Goal: Information Seeking & Learning: Learn about a topic

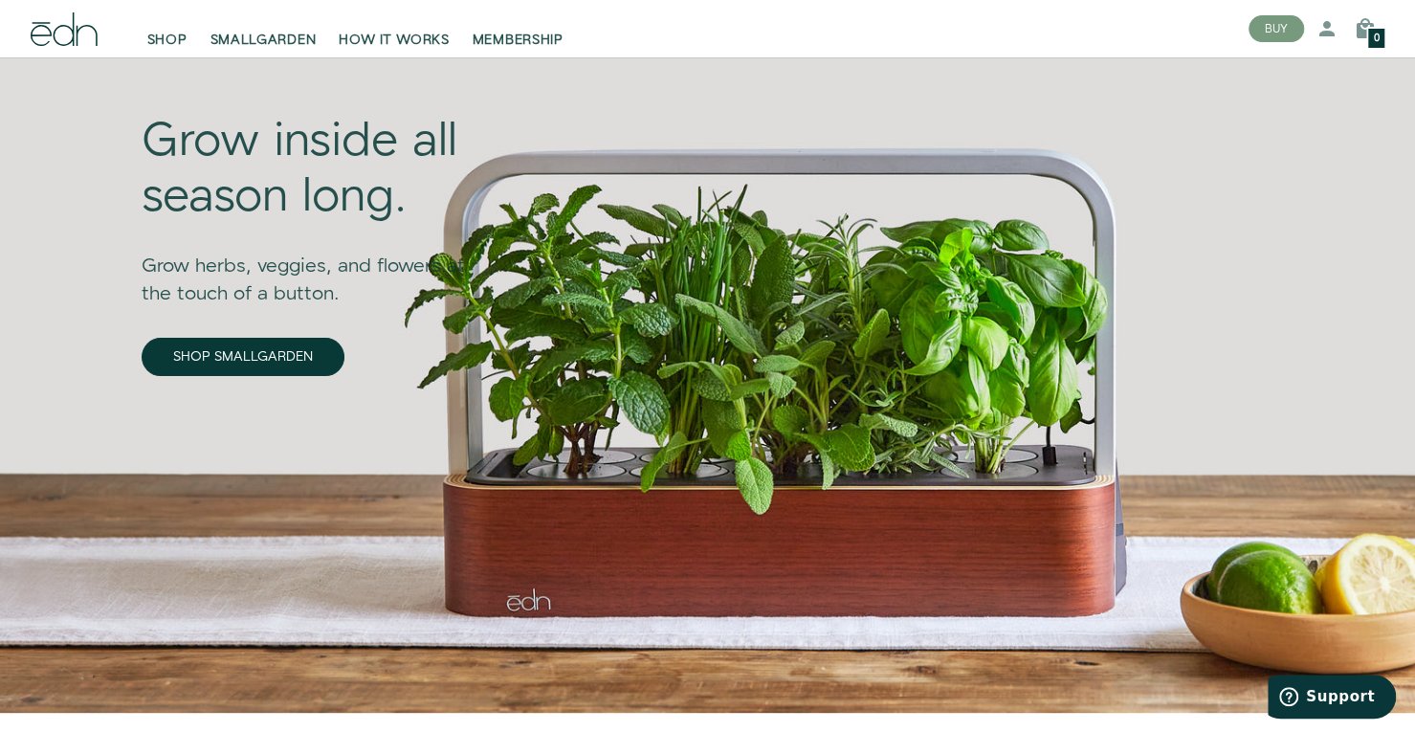
scroll to position [121, 0]
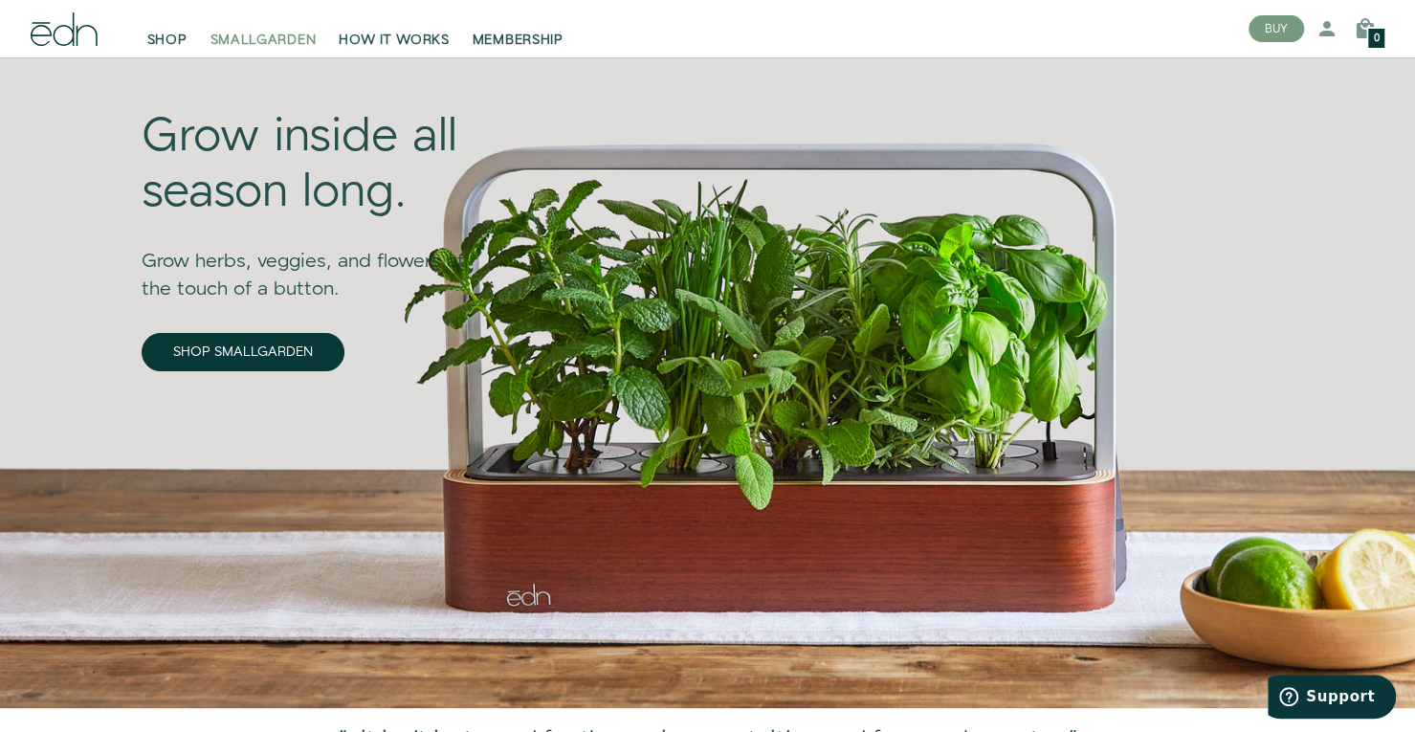
click at [241, 47] on span "SMALLGARDEN" at bounding box center [263, 40] width 106 height 19
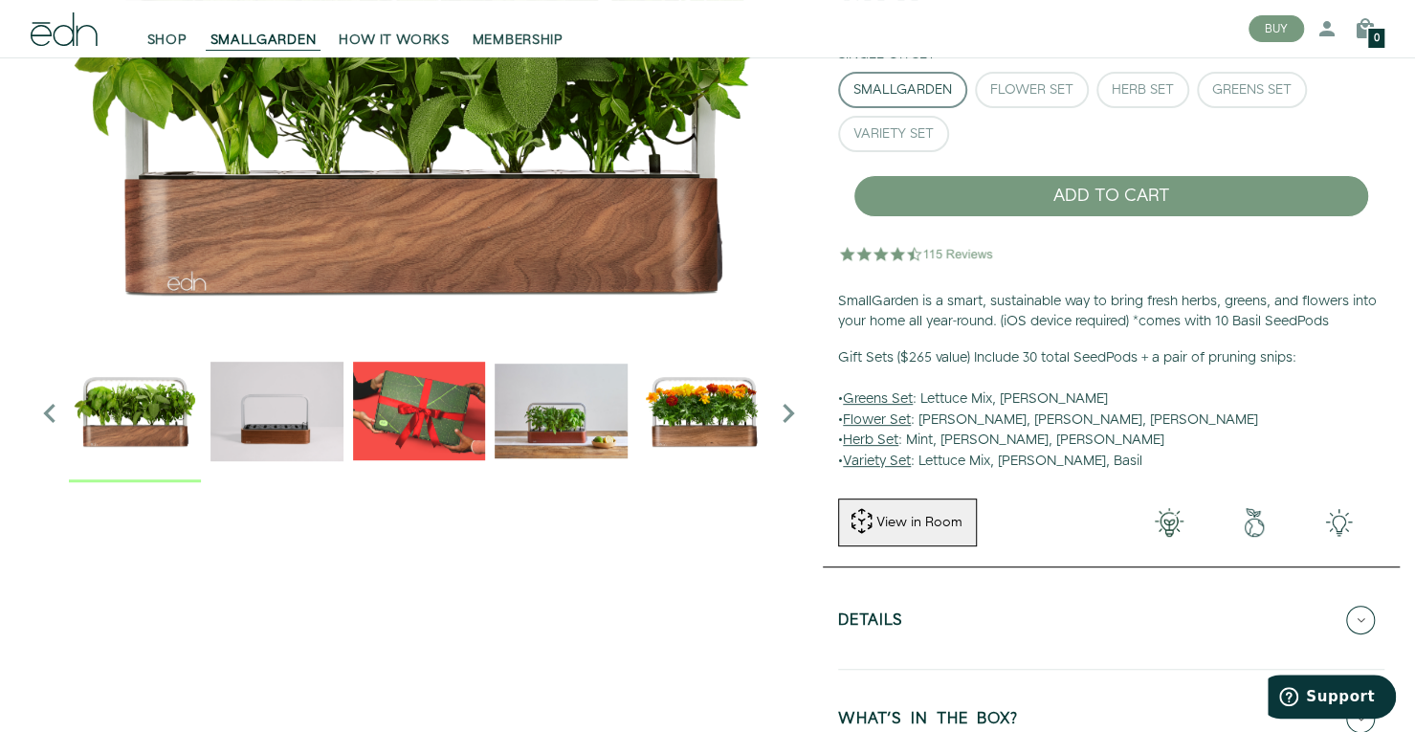
scroll to position [245, 0]
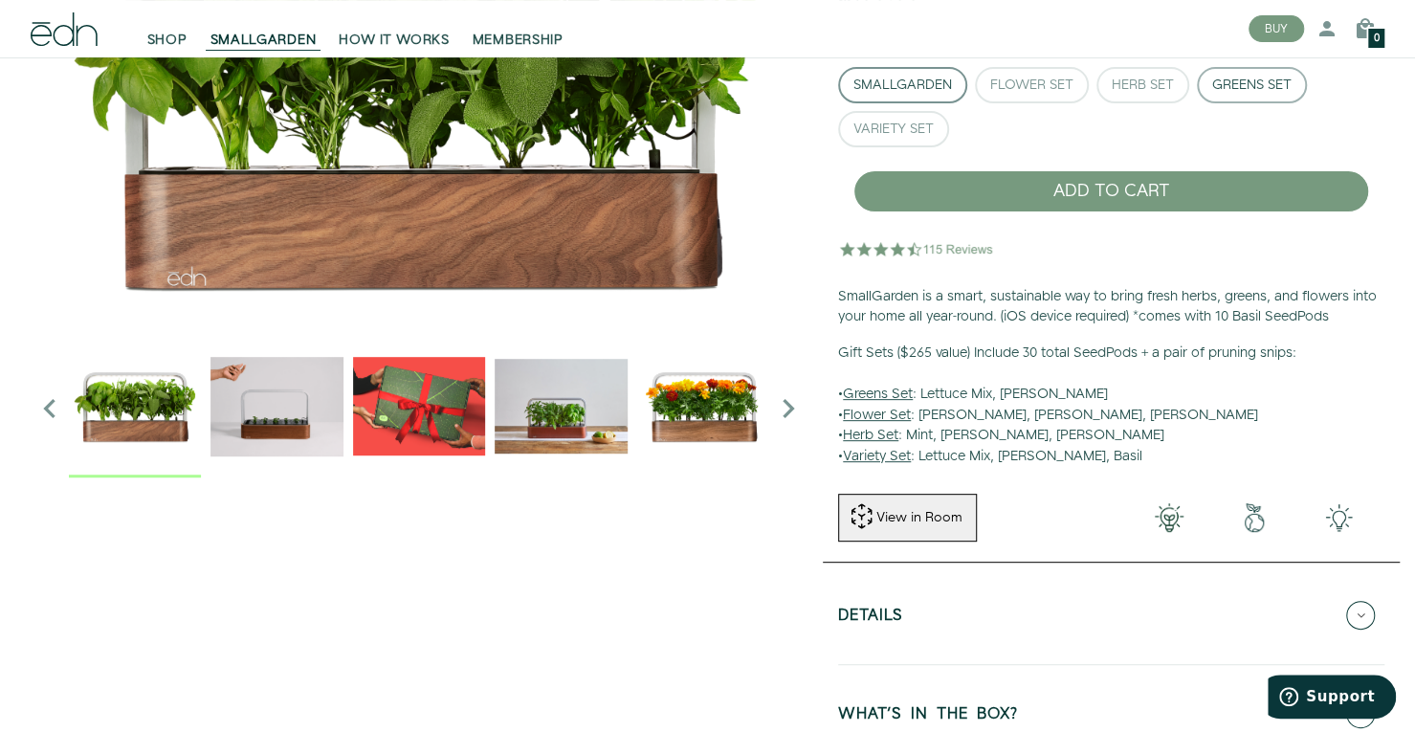
click at [1209, 80] on button "Greens Set" at bounding box center [1251, 85] width 110 height 36
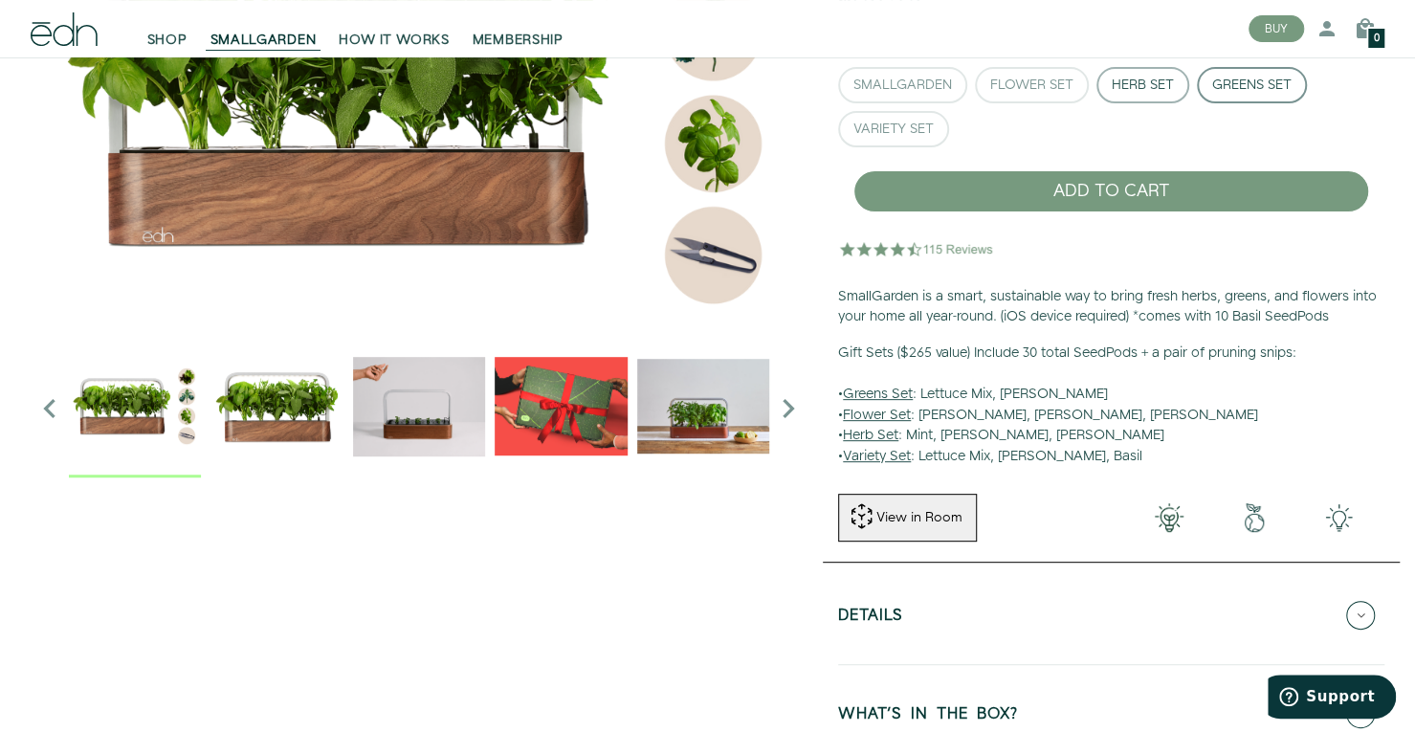
click at [1146, 81] on div "Herb Set" at bounding box center [1142, 84] width 62 height 13
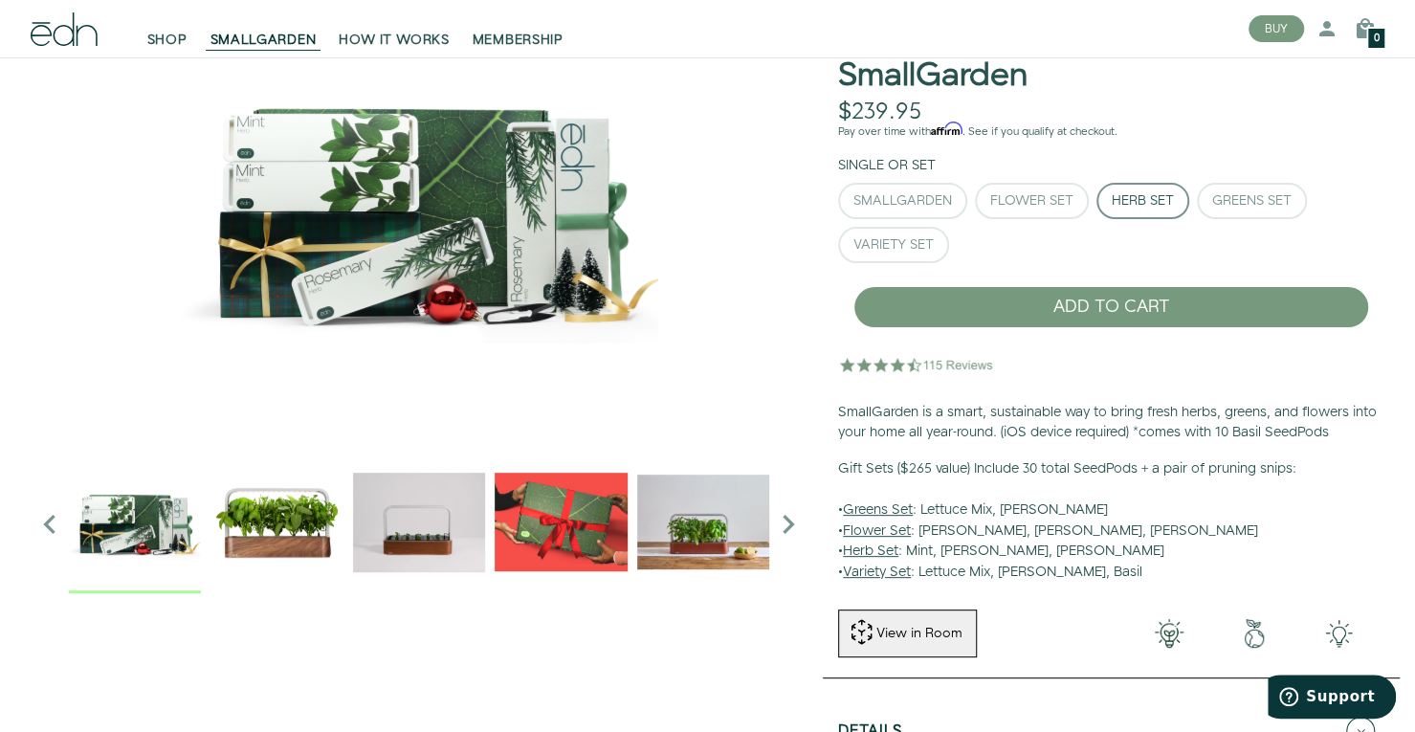
scroll to position [92, 0]
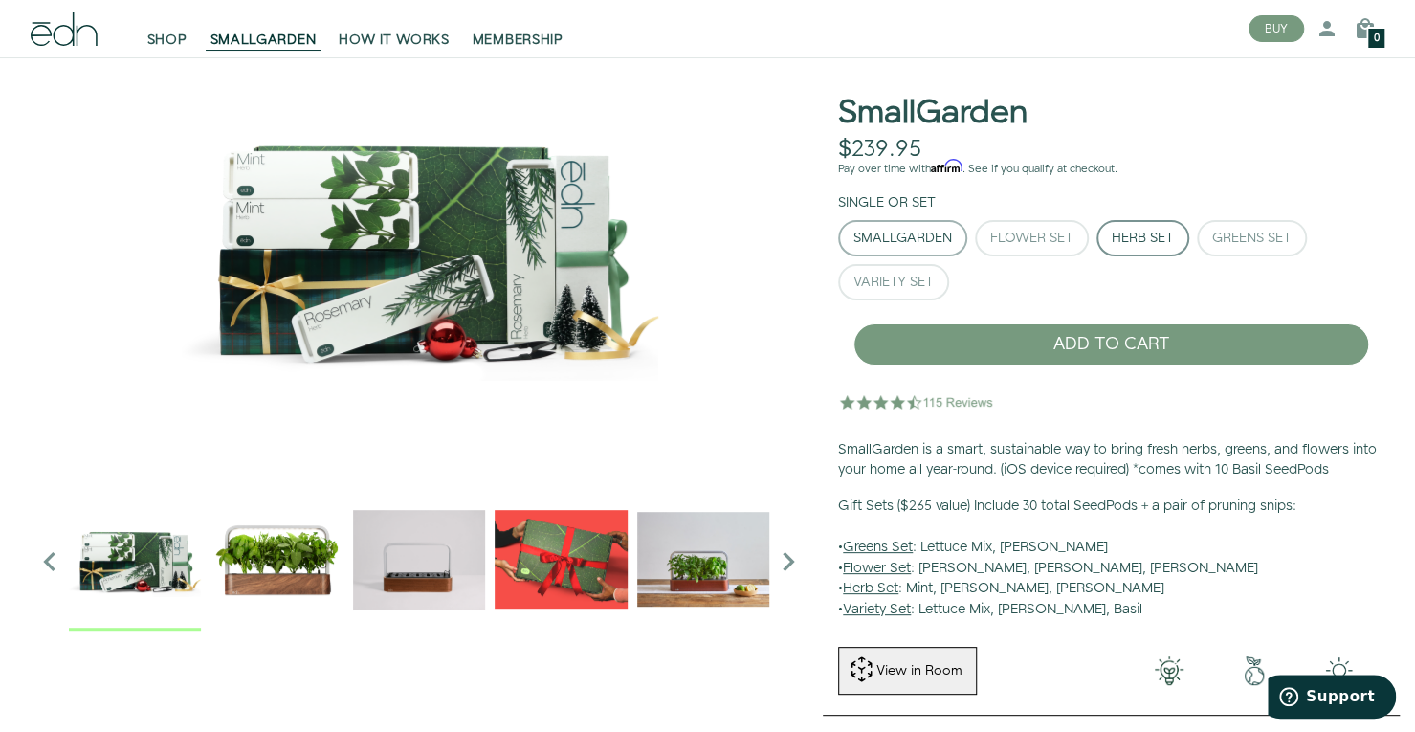
click at [917, 239] on div "SmallGarden" at bounding box center [902, 237] width 99 height 13
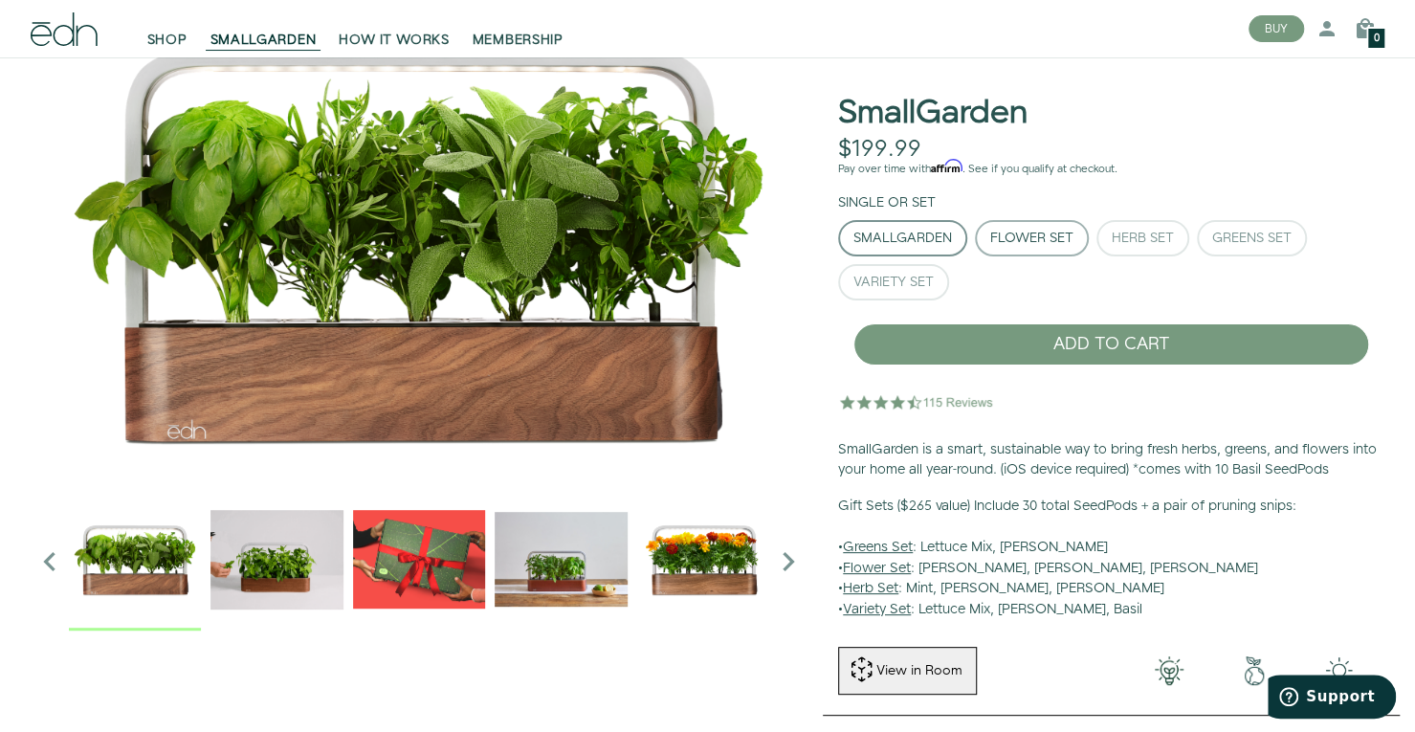
click at [1010, 242] on div "Flower Set" at bounding box center [1031, 237] width 83 height 13
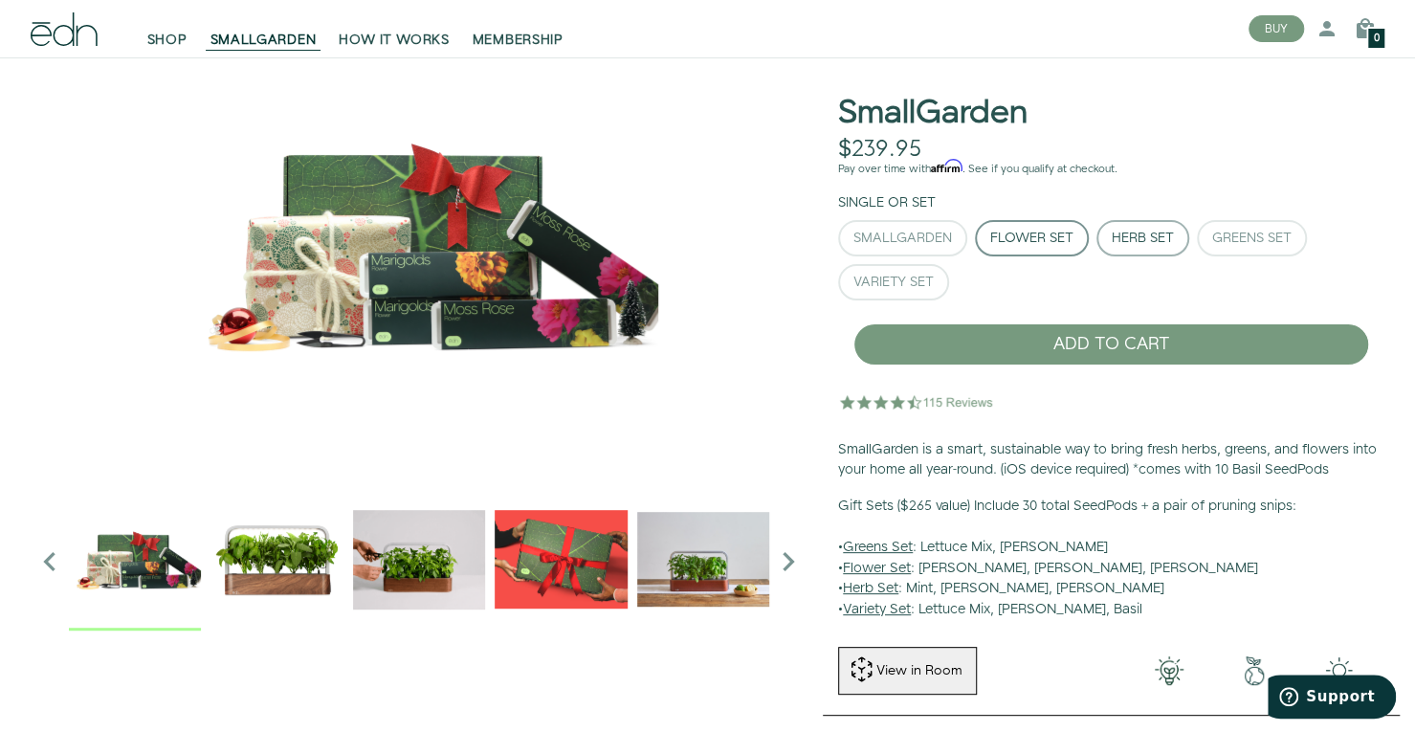
click at [1115, 248] on button "Herb Set" at bounding box center [1142, 238] width 93 height 36
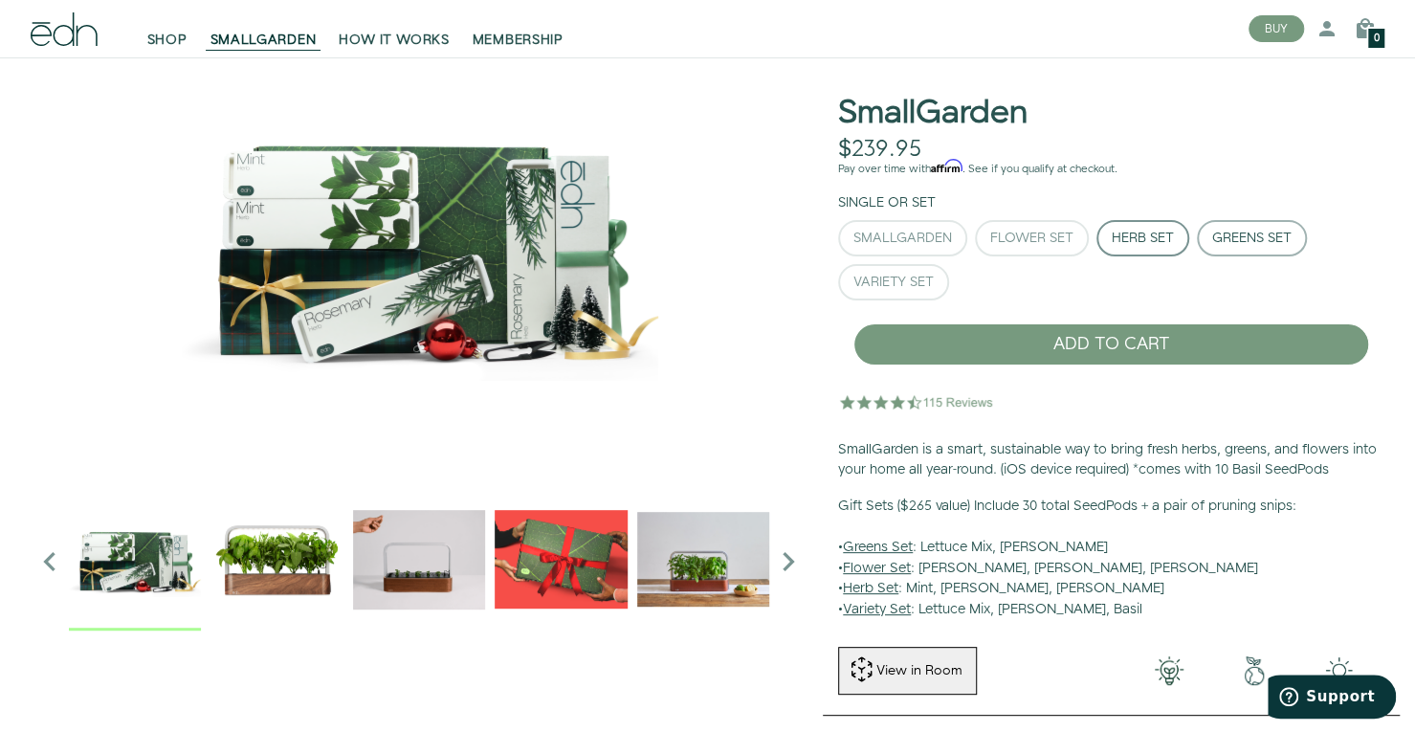
click at [1237, 227] on button "Greens Set" at bounding box center [1251, 238] width 110 height 36
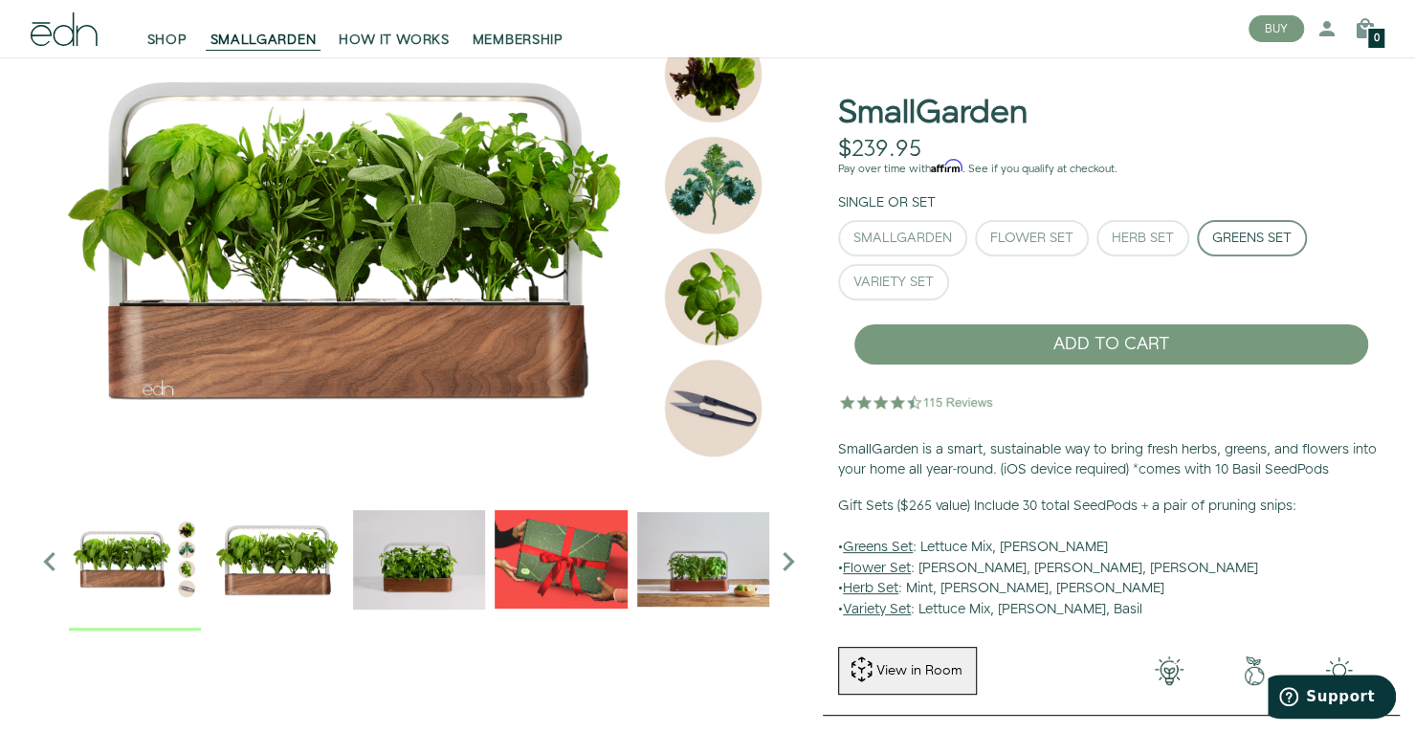
click at [875, 306] on div "SmallGarden Flower Set Herb Set Greens Set" at bounding box center [1111, 264] width 546 height 88
click at [889, 286] on div "Variety Set" at bounding box center [893, 281] width 80 height 13
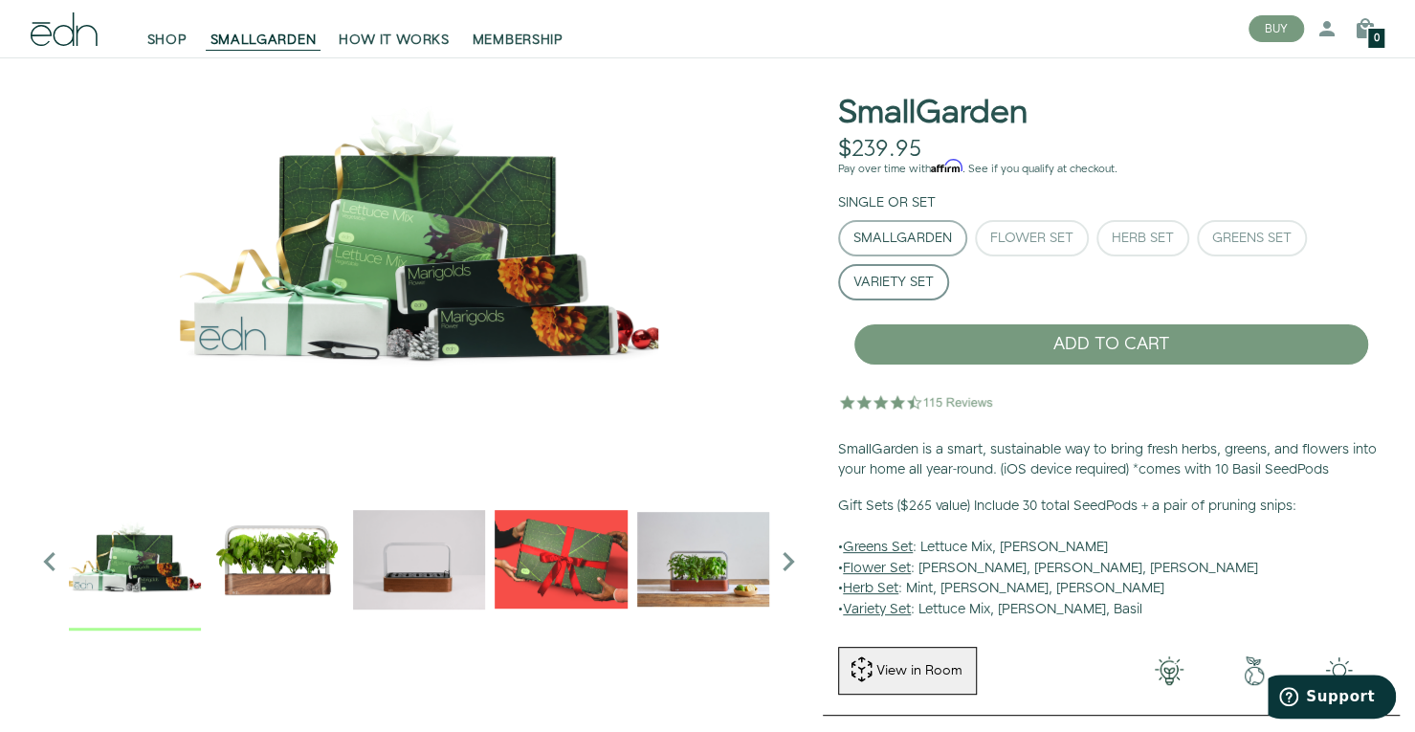
click at [911, 226] on button "SmallGarden" at bounding box center [902, 238] width 129 height 36
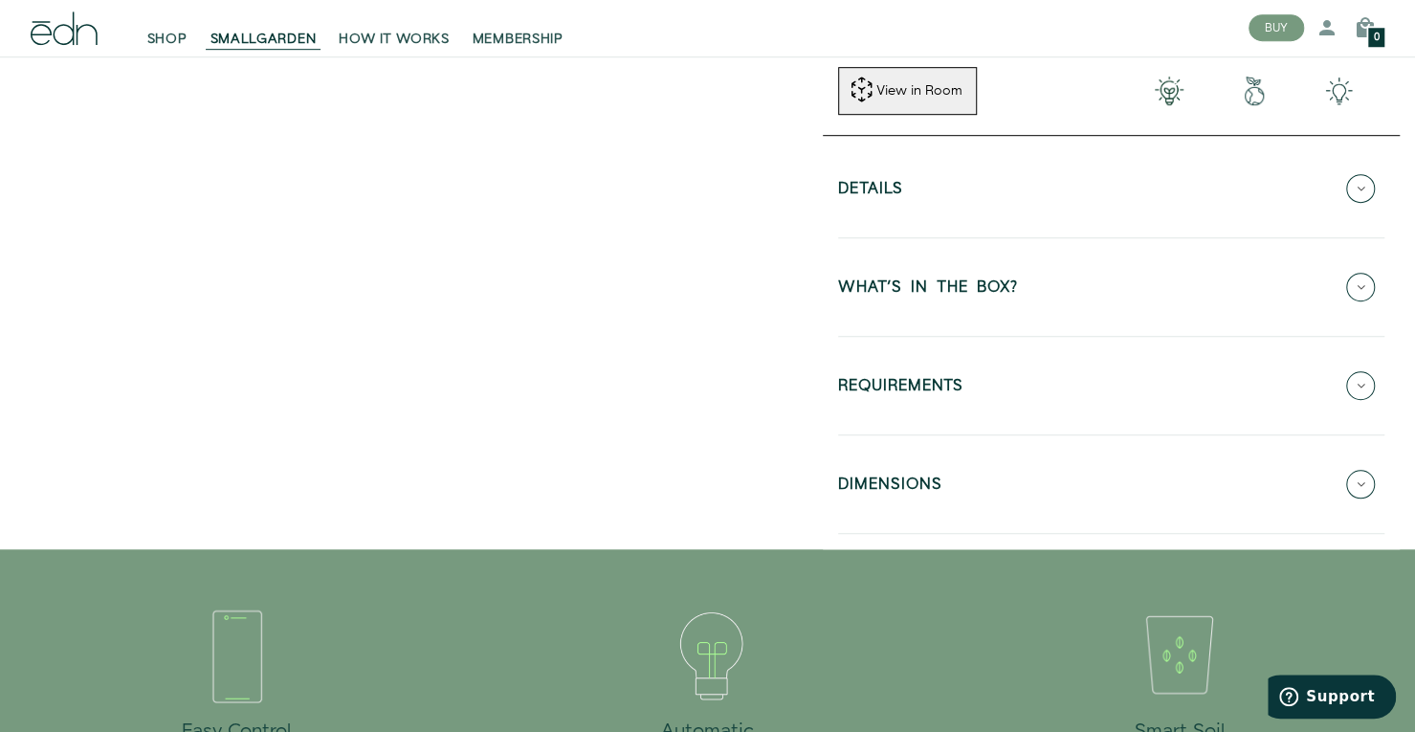
scroll to position [675, 0]
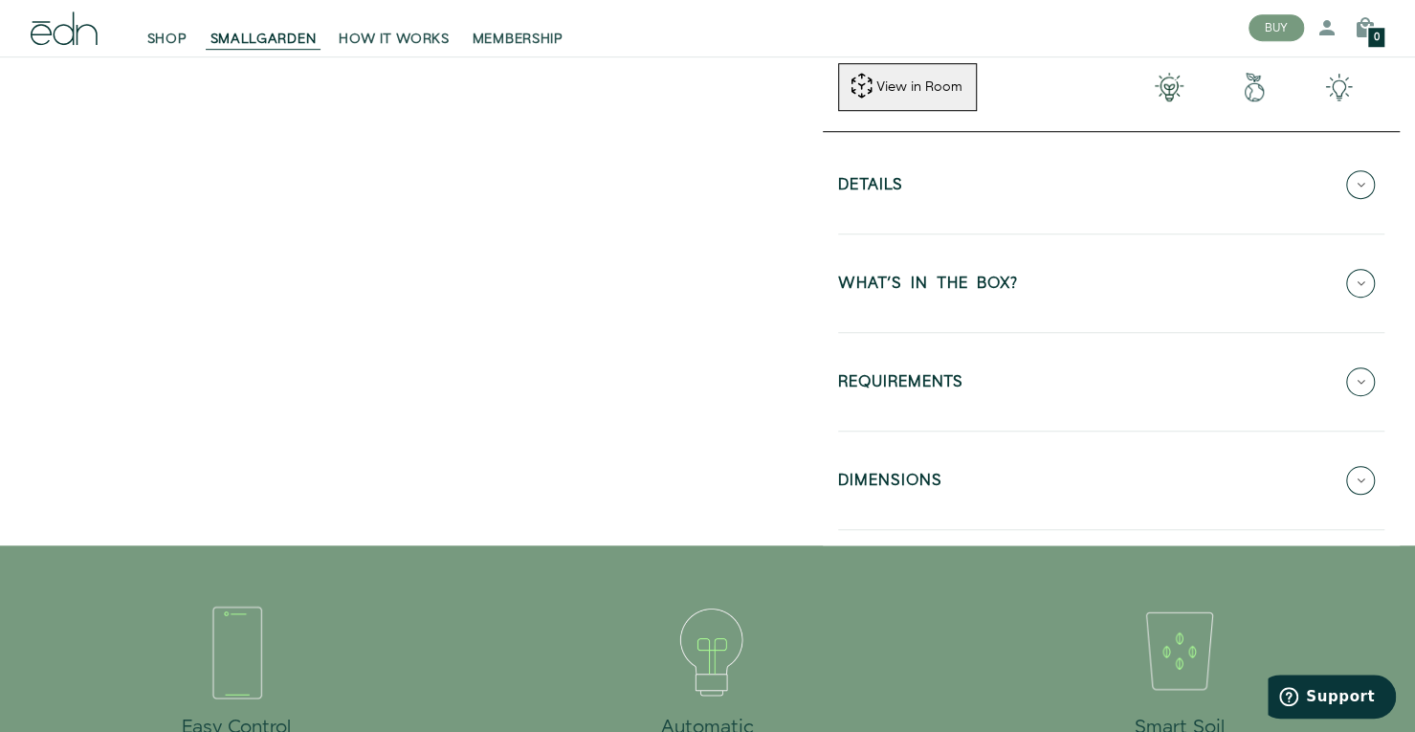
click at [1366, 282] on icon at bounding box center [1360, 283] width 29 height 29
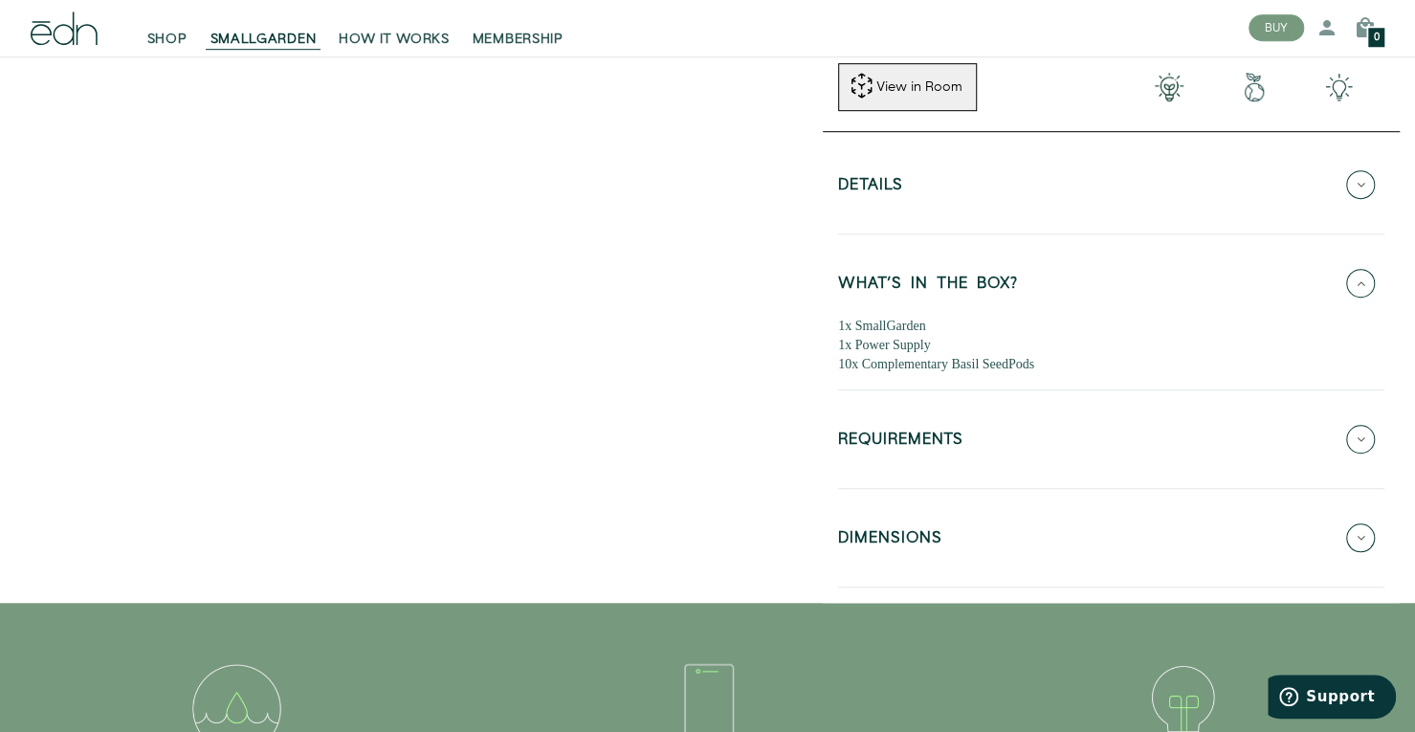
click at [1366, 282] on icon at bounding box center [1360, 283] width 29 height 29
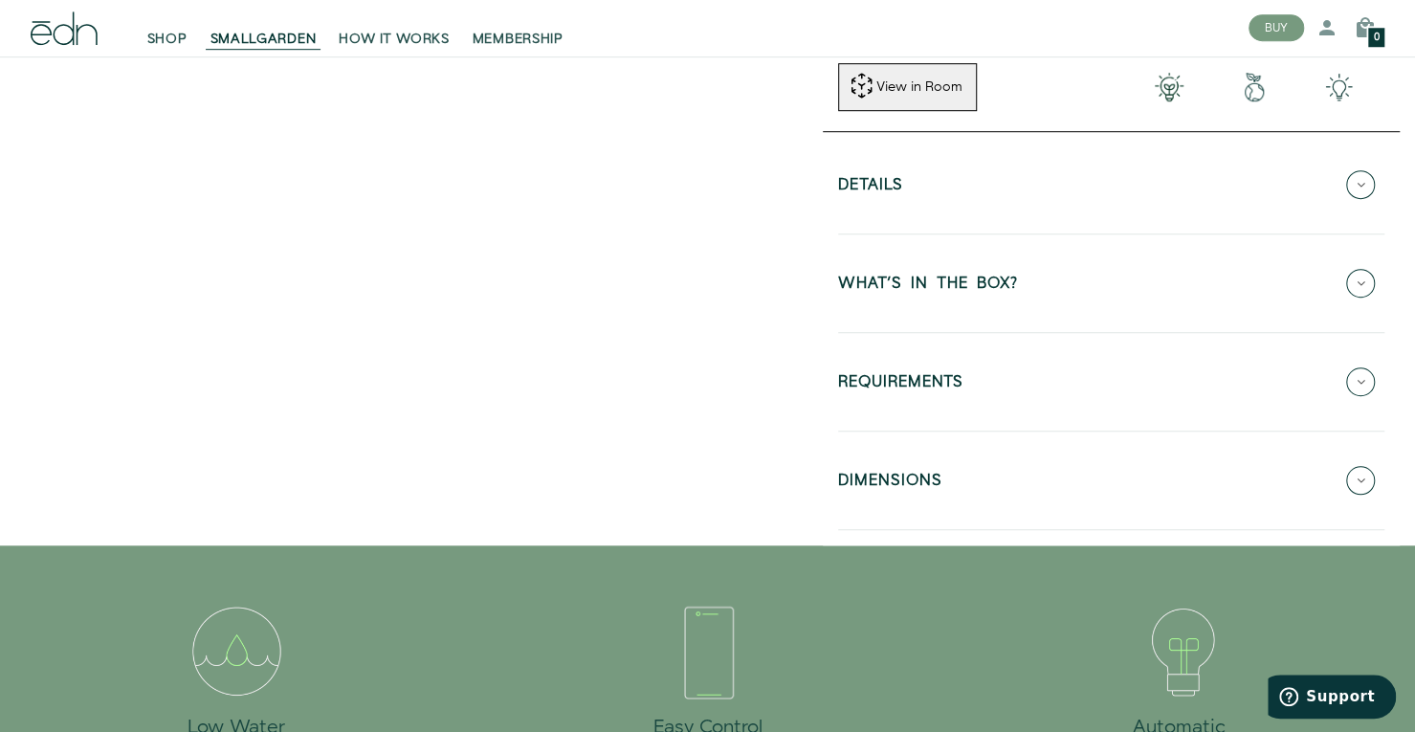
click at [1362, 181] on icon at bounding box center [1360, 184] width 29 height 29
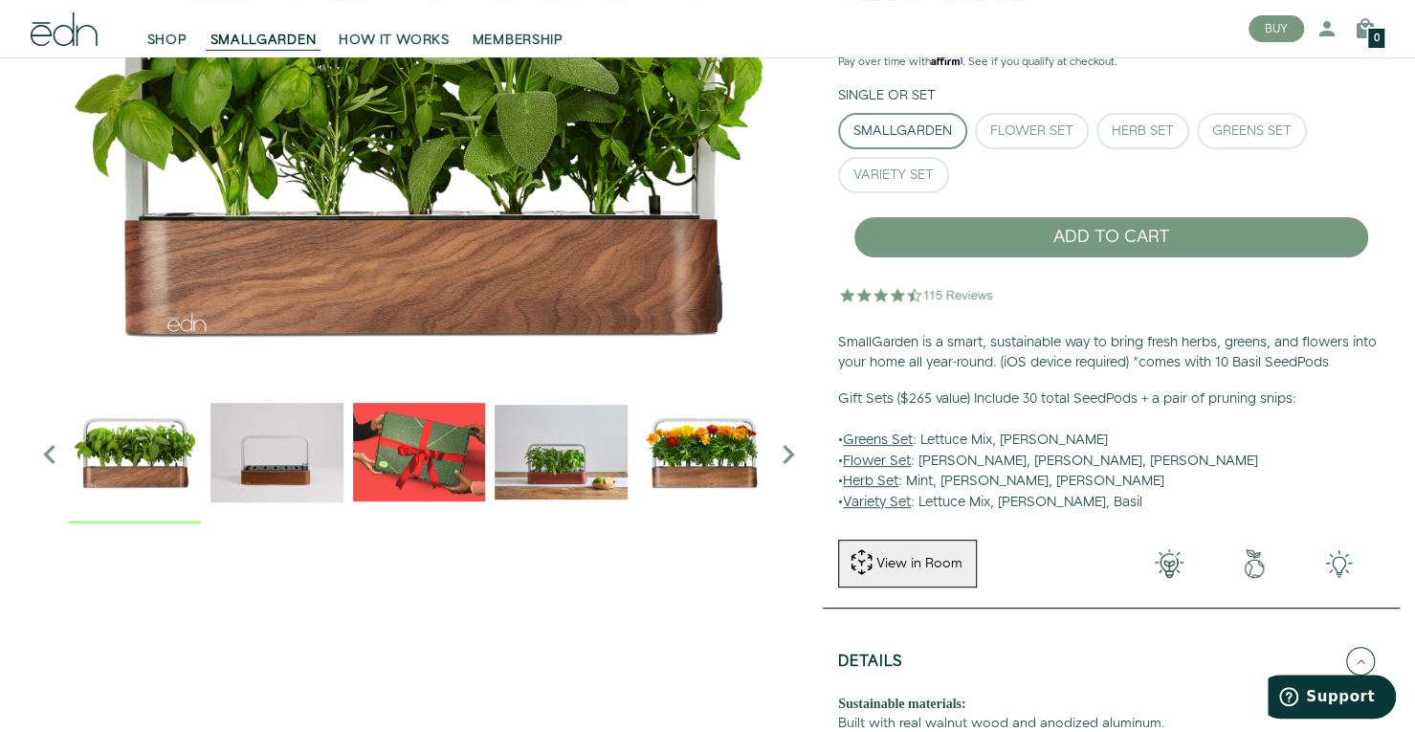
scroll to position [0, 0]
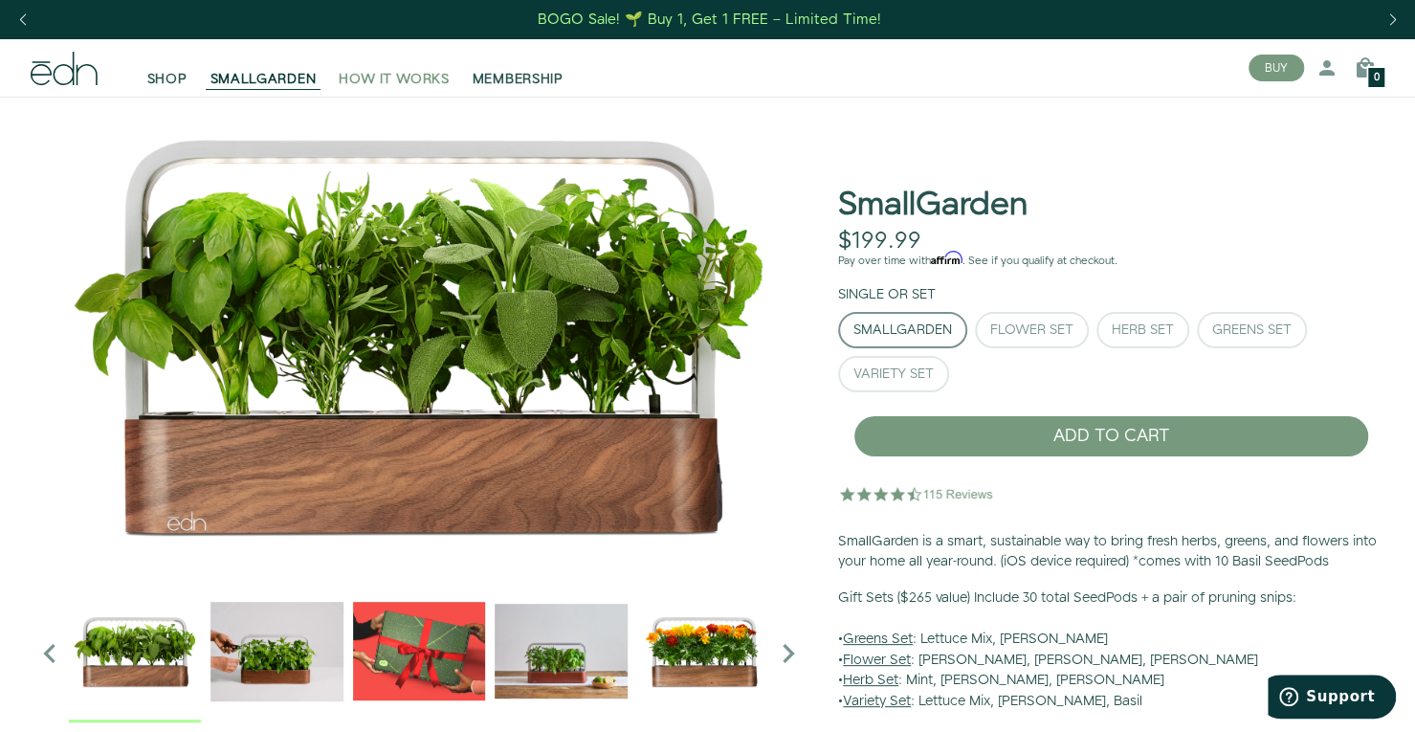
click at [409, 71] on span "HOW IT WORKS" at bounding box center [394, 79] width 110 height 19
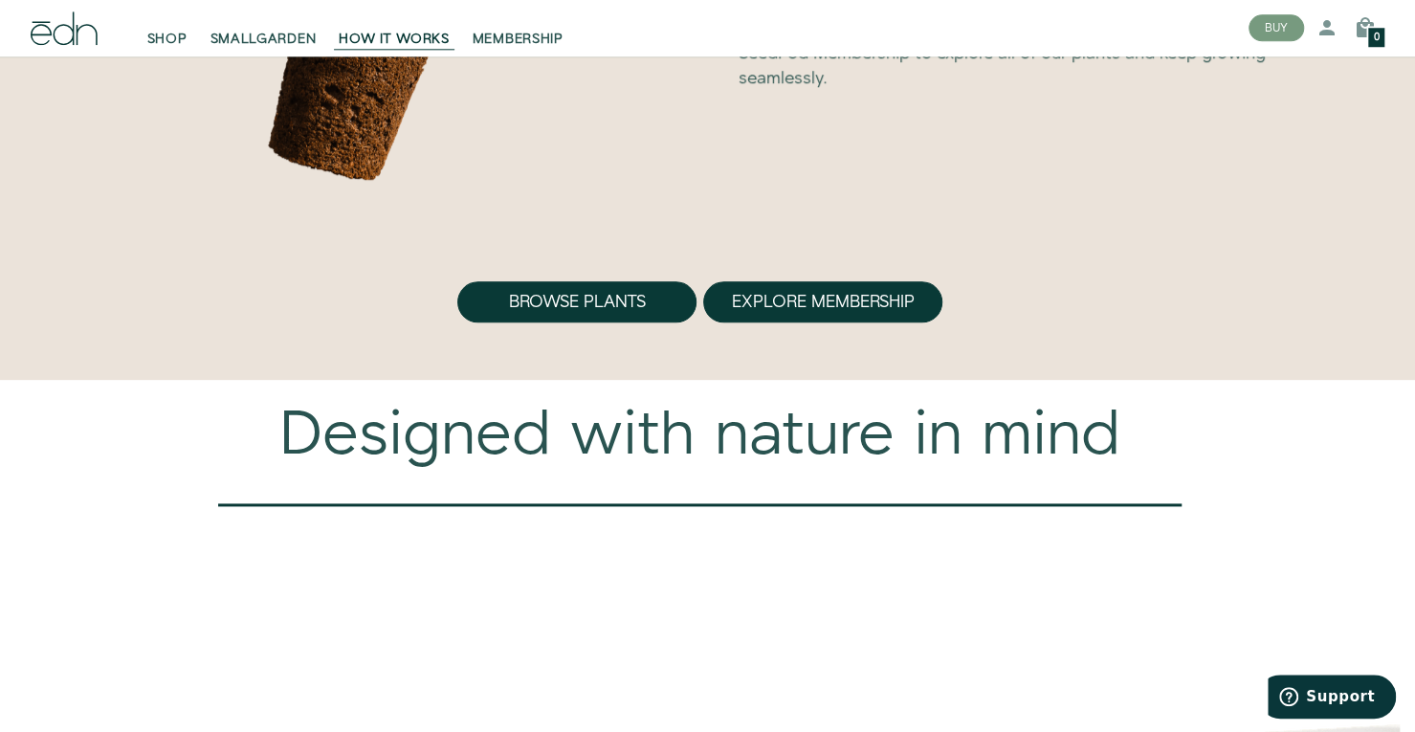
scroll to position [5084, 0]
